Goal: Check status: Check status

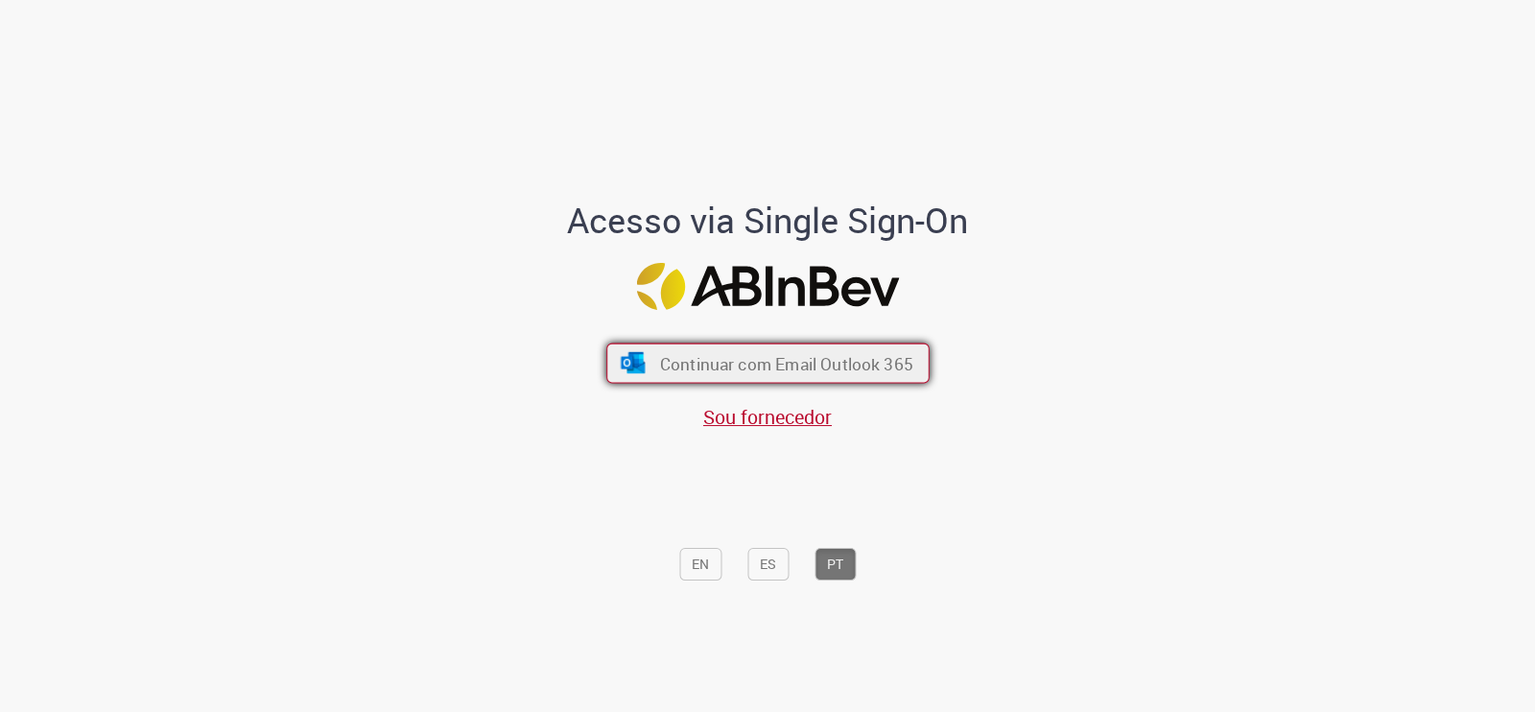
click at [768, 356] on span "Continuar com Email Outlook 365" at bounding box center [785, 363] width 253 height 22
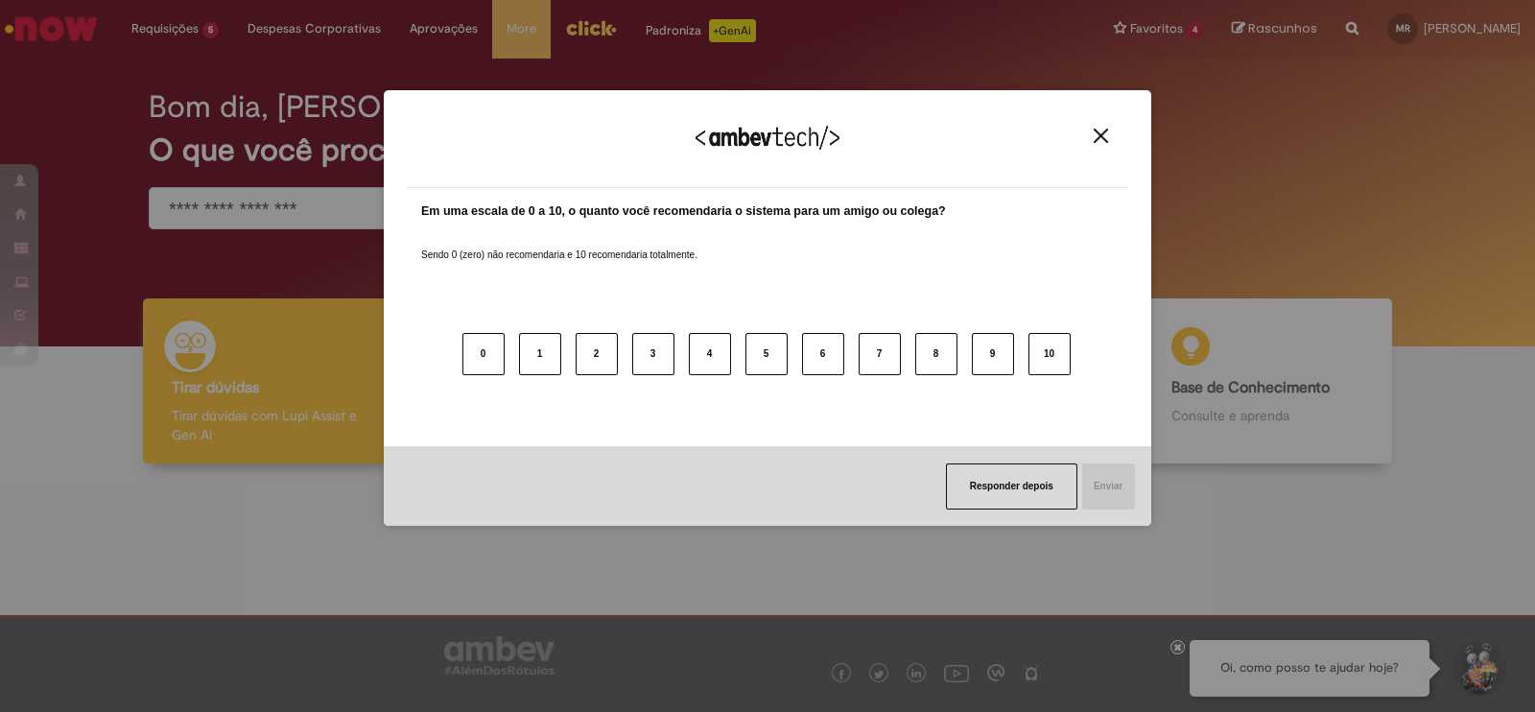
click at [1104, 129] on img "Close" at bounding box center [1100, 136] width 14 height 14
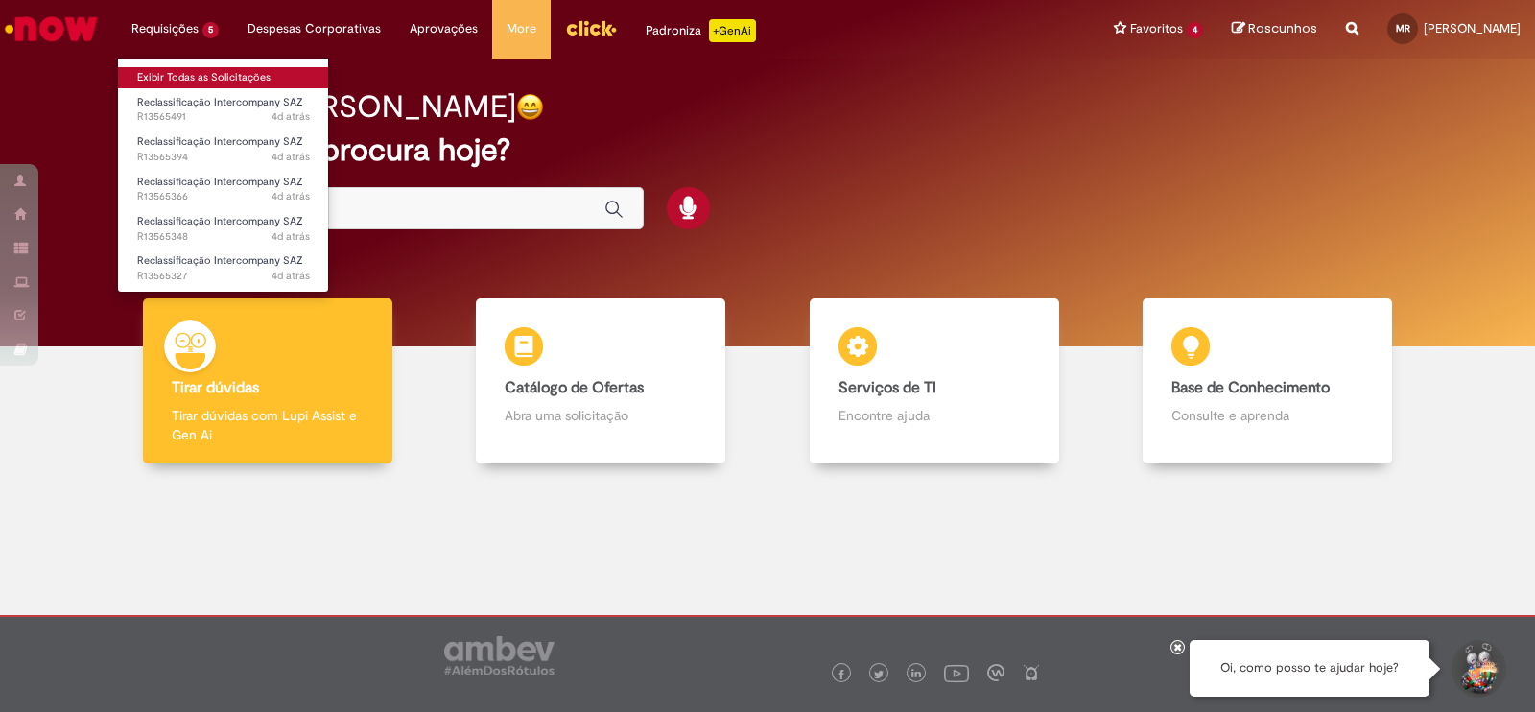
click at [213, 72] on link "Exibir Todas as Solicitações" at bounding box center [223, 77] width 211 height 21
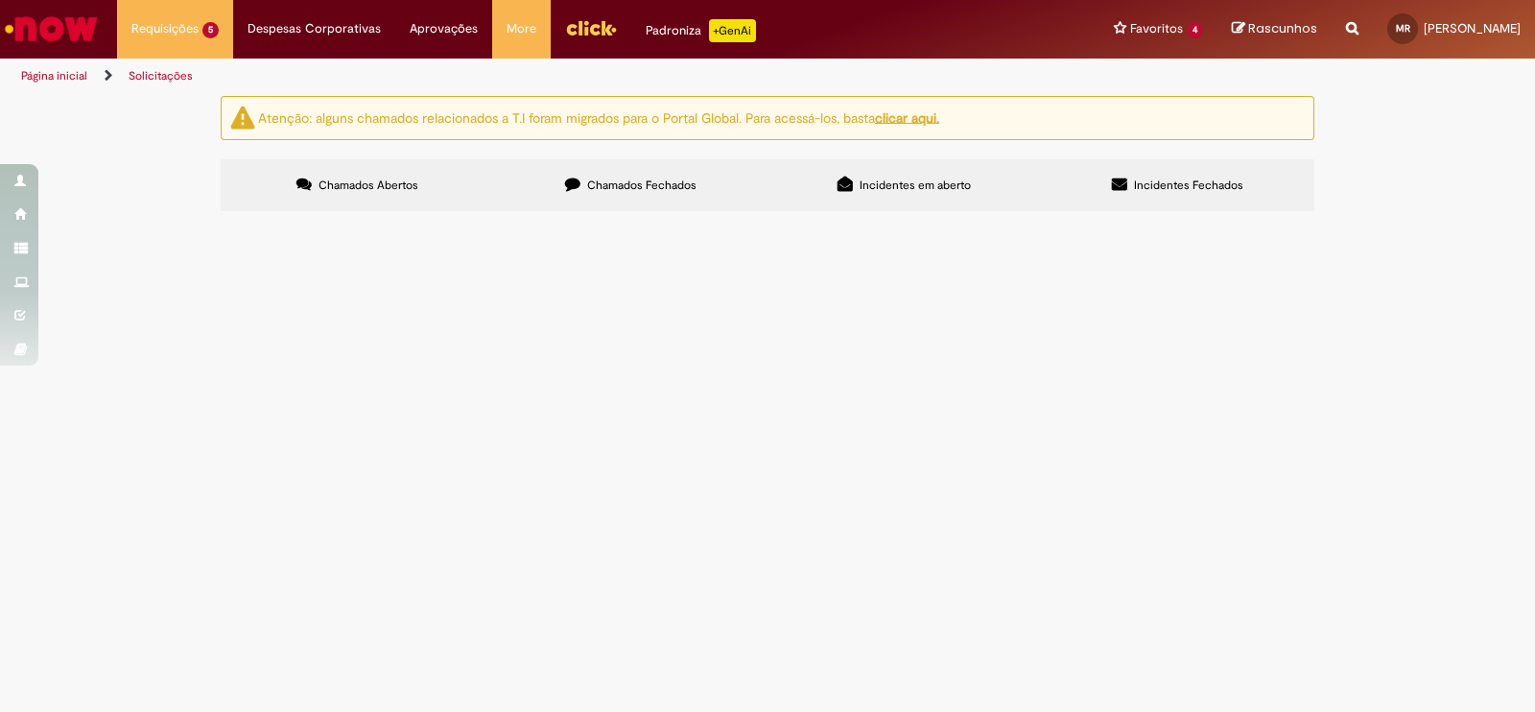
click at [0, 0] on span "Em Tratamento" at bounding box center [0, 0] width 0 height 0
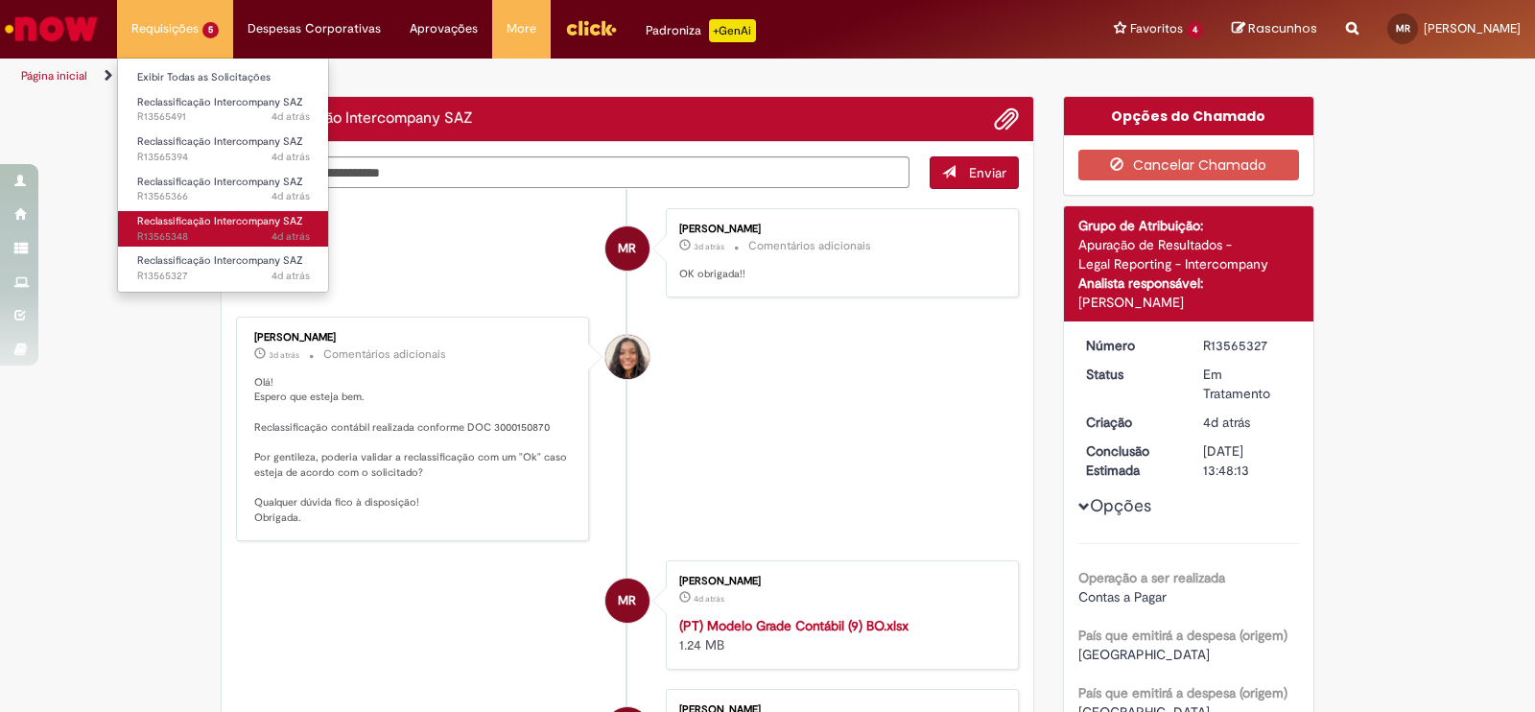
click at [247, 217] on span "Reclassificação Intercompany SAZ" at bounding box center [220, 221] width 166 height 14
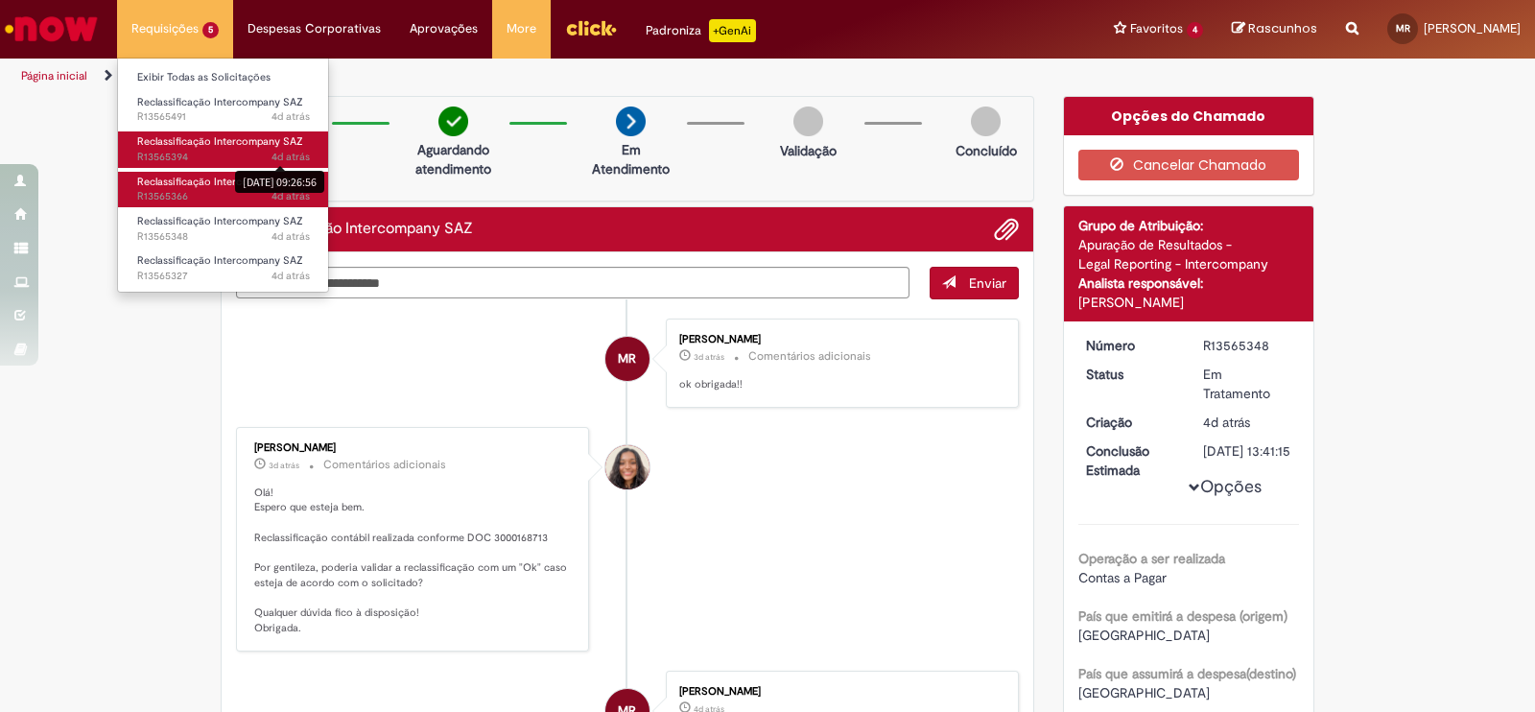
click at [289, 184] on ul "Exibir Todas as Solicitações Reclassificação Intercompany SAZ 4d atrás 4 dias a…" at bounding box center [223, 175] width 212 height 235
click at [264, 175] on span "Reclassificação Intercompany SAZ" at bounding box center [220, 182] width 166 height 14
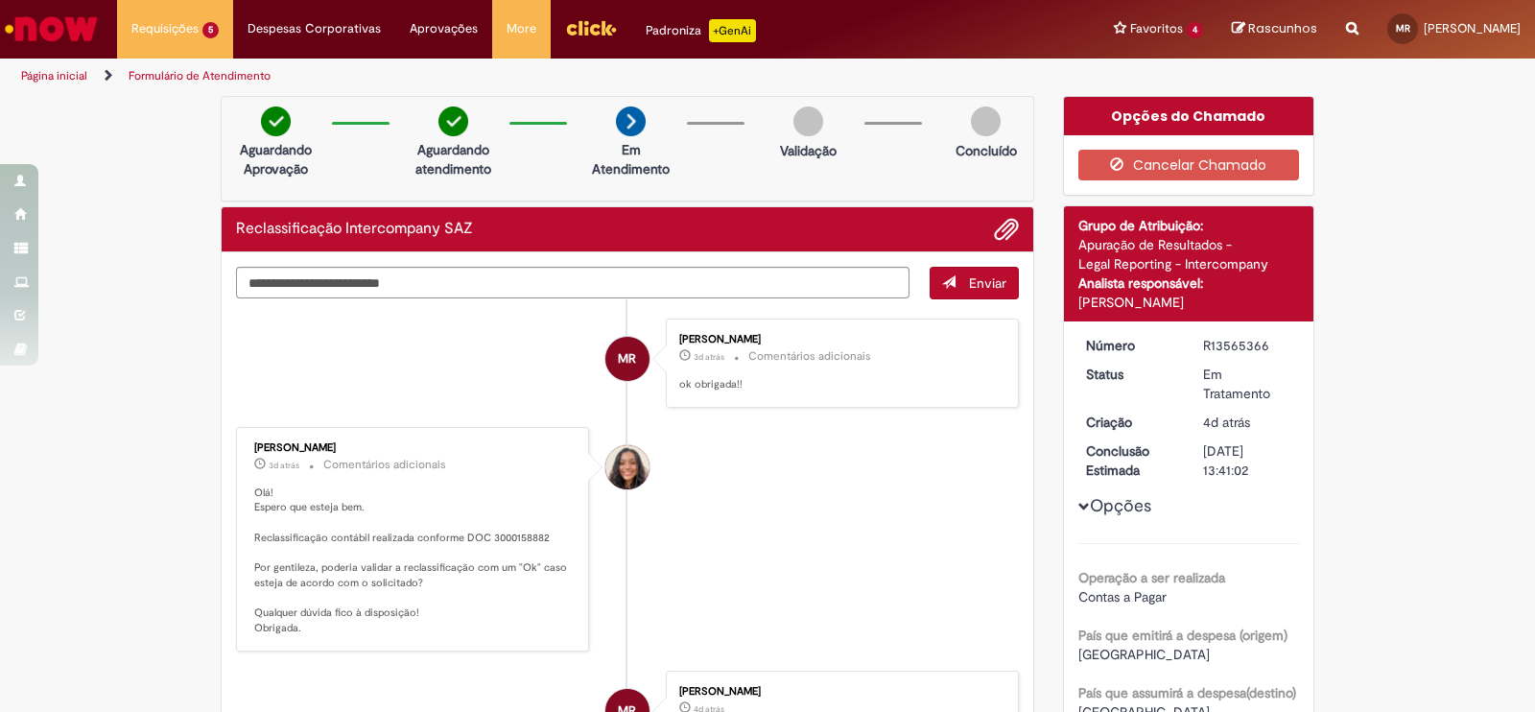
click at [0, 0] on link "Reclassificação Intercompany SAZ 4d atrás 4 dias atrás R13565394" at bounding box center [0, 0] width 0 height 0
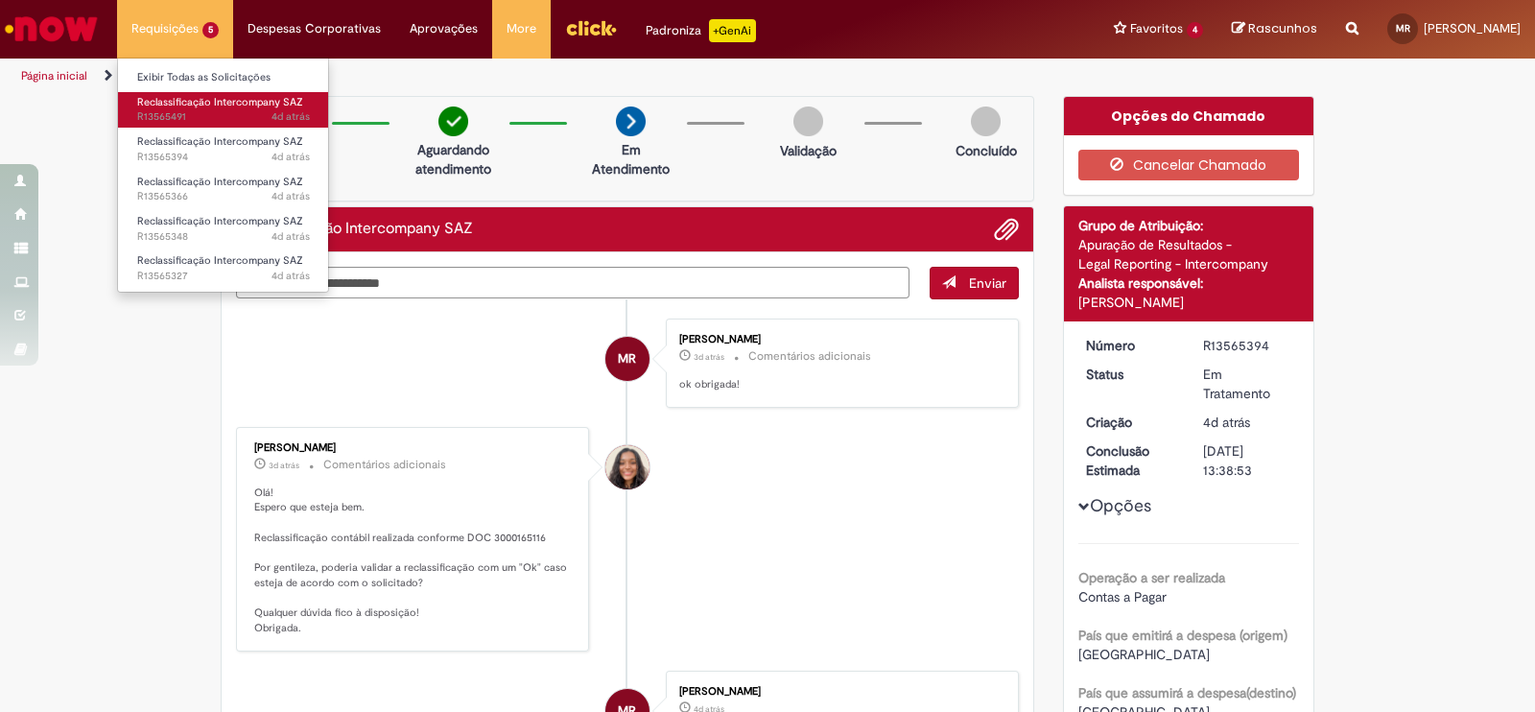
click at [230, 101] on span "Reclassificação Intercompany SAZ" at bounding box center [220, 102] width 166 height 14
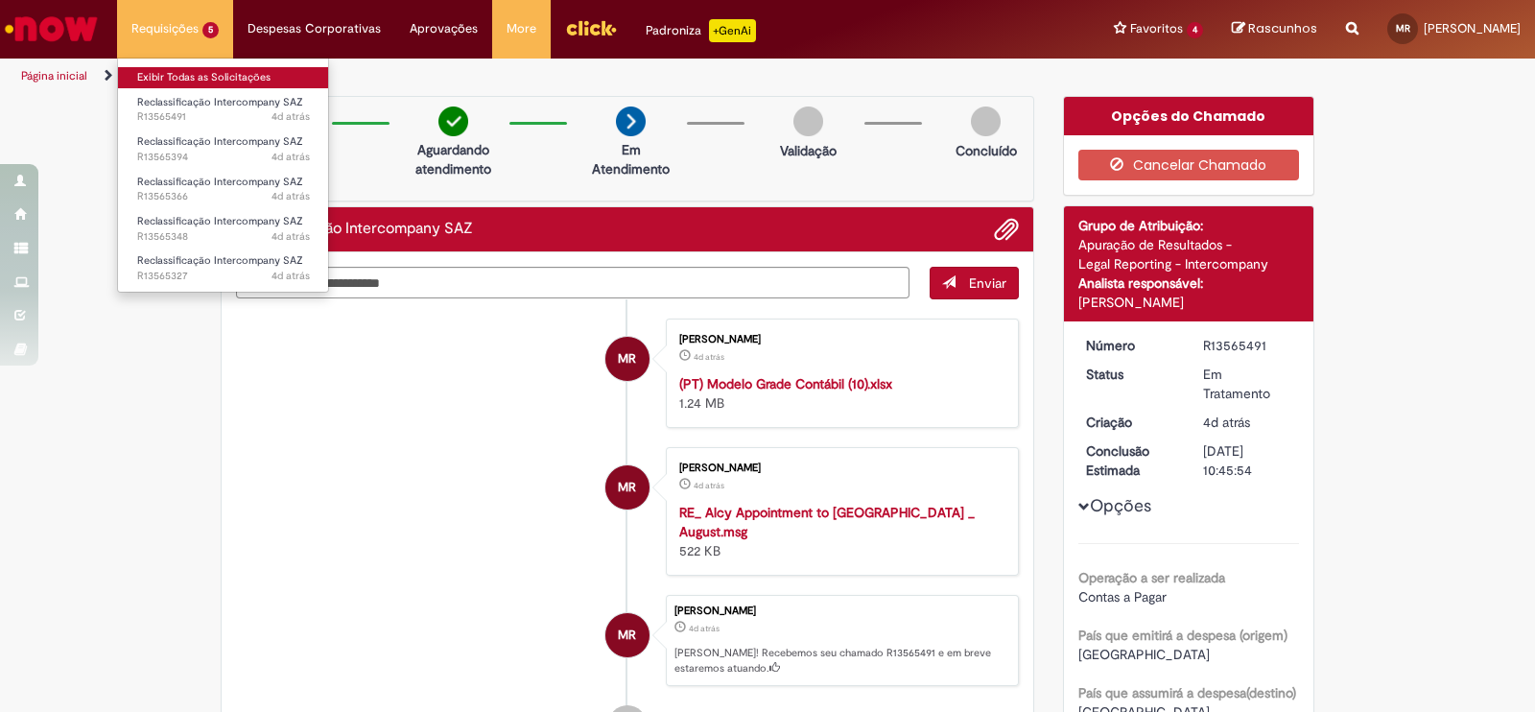
click at [193, 77] on link "Exibir Todas as Solicitações" at bounding box center [223, 77] width 211 height 21
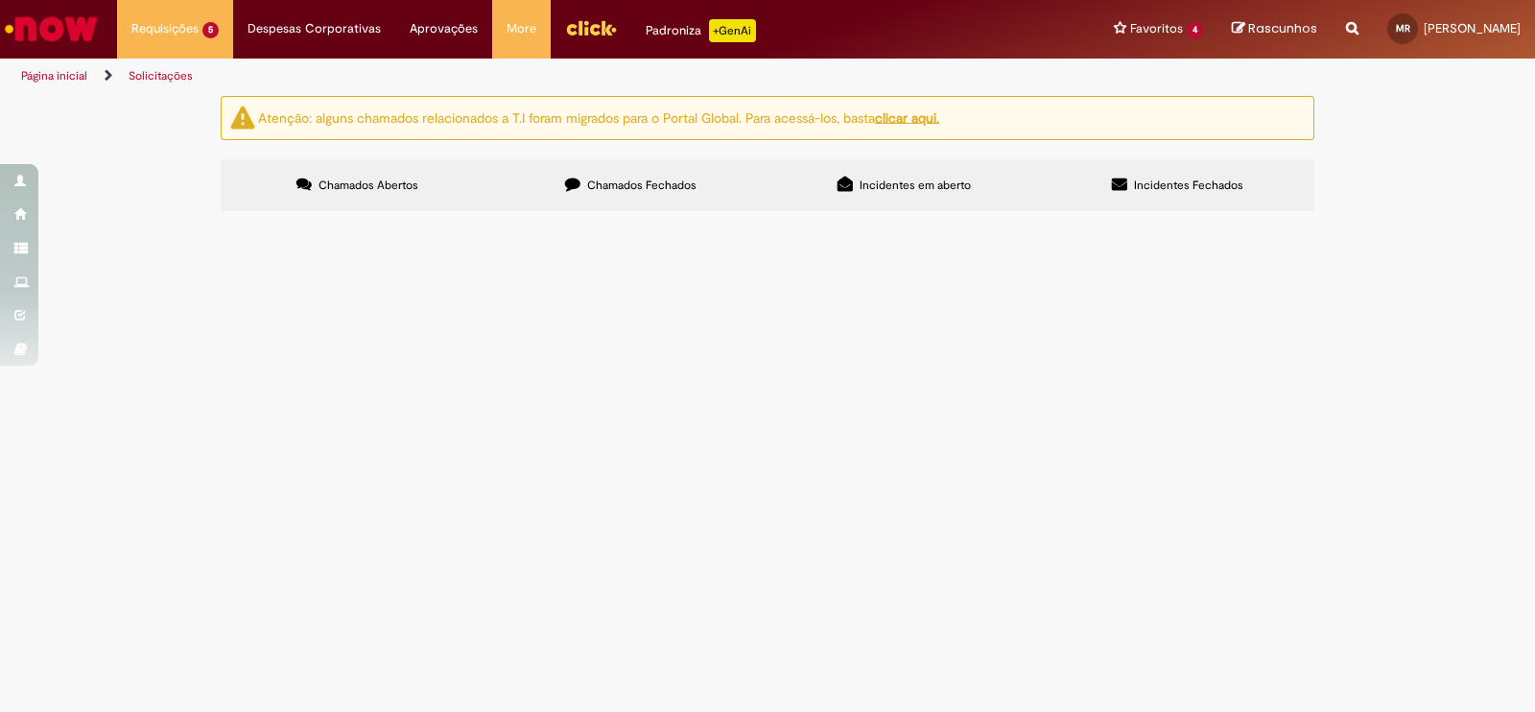
click at [1412, 217] on div "Atenção: alguns chamados relacionados a T.I foram migrados para o Portal Global…" at bounding box center [767, 156] width 1535 height 121
